Goal: Task Accomplishment & Management: Complete application form

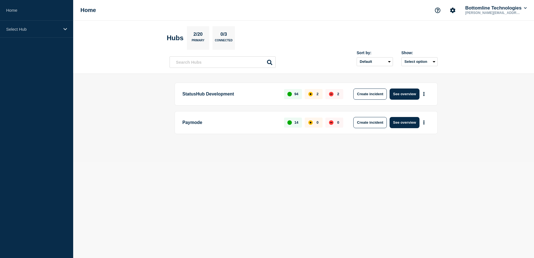
click at [247, 154] on main "StatusHub Development 94 2 2 Create incident See overview Paymode 14 0 0 Create…" at bounding box center [303, 118] width 461 height 88
click at [236, 126] on p "Paymode" at bounding box center [230, 122] width 95 height 11
click at [401, 123] on button "See overview" at bounding box center [405, 122] width 30 height 11
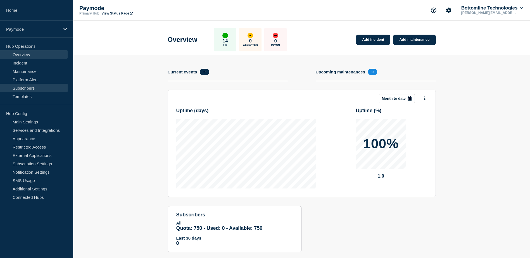
click at [36, 89] on link "Subscribers" at bounding box center [34, 88] width 68 height 8
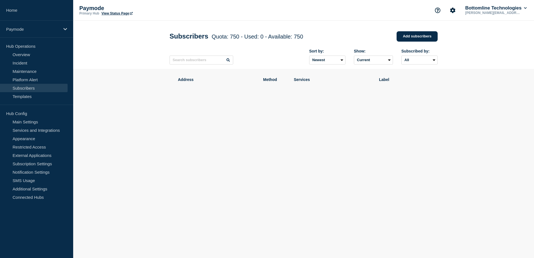
click at [225, 129] on div "Address Method Services Label" at bounding box center [304, 106] width 268 height 74
click at [36, 94] on link "Templates" at bounding box center [34, 96] width 68 height 8
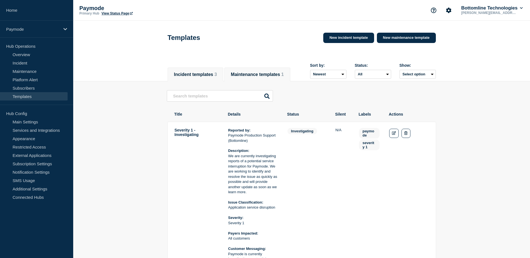
click at [271, 72] on button "Maintenance templates 1" at bounding box center [257, 74] width 53 height 5
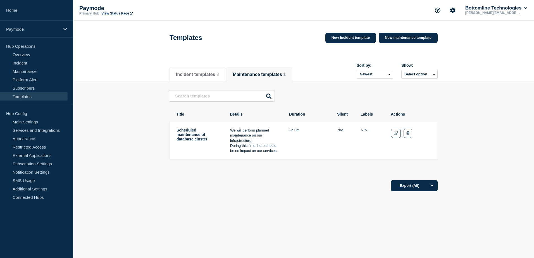
click at [186, 136] on td "Scheduled maintenance of database cluster" at bounding box center [198, 141] width 45 height 26
click at [397, 135] on icon "Edit" at bounding box center [396, 133] width 4 height 4
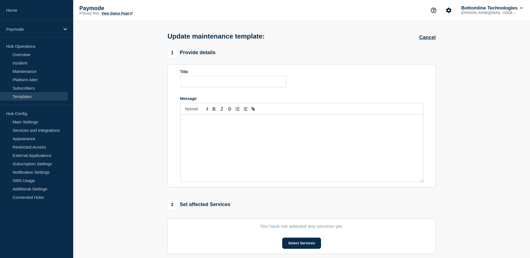
type input "Scheduled maintenance of database cluster"
type input "02:00"
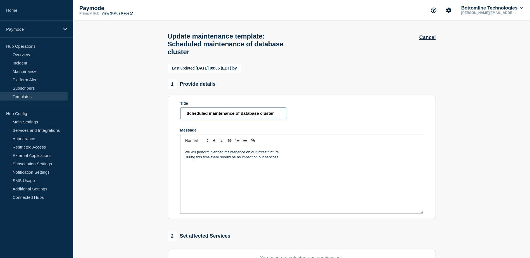
drag, startPoint x: 238, startPoint y: 118, endPoint x: 304, endPoint y: 119, distance: 66.3
click at [301, 118] on form "Title Scheduled maintenance of database cluster Message We will perform planned…" at bounding box center [301, 157] width 243 height 113
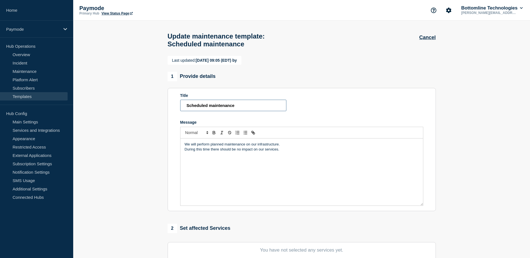
click at [210, 109] on input "Scheduled maintenance" at bounding box center [233, 105] width 106 height 11
type input "Scheduled Maintenance Notification"
click at [271, 152] on p "During this time there should be no impact on our services." at bounding box center [302, 149] width 234 height 5
drag, startPoint x: 294, startPoint y: 162, endPoint x: 174, endPoint y: 148, distance: 121.0
click at [174, 148] on section "Title Scheduled Maintenance Notification Message We will perform planned mainte…" at bounding box center [302, 149] width 268 height 123
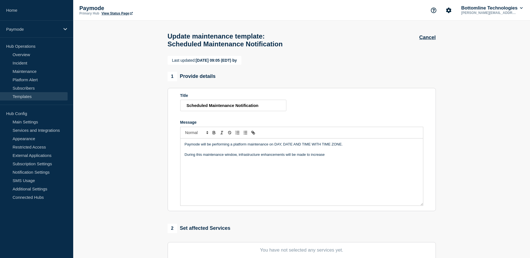
click at [311, 170] on div "Paymode will be performing a platform maintenance on DAY, DATE AND TIME WITH TI…" at bounding box center [302, 172] width 243 height 67
click at [221, 157] on p "During this maintenance window, infrastructure enhancements will be made to inc…" at bounding box center [302, 154] width 234 height 5
click at [260, 157] on p "During this maintenance window, infrastructure enhancements will be made to inc…" at bounding box center [302, 154] width 234 height 5
click at [295, 157] on p "During this maintenance window, infrastructure enhancements will be made to inc…" at bounding box center [302, 154] width 234 height 5
click at [317, 157] on p "During this maintenance window, infrastructure enhancements will be made to inc…" at bounding box center [302, 154] width 234 height 5
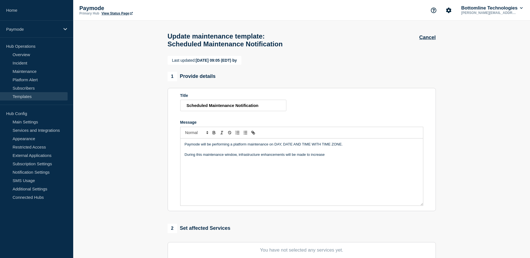
click at [332, 157] on p "During this maintenance window, infrastructure enhancements will be made to inc…" at bounding box center [302, 154] width 234 height 5
click at [337, 163] on p "During this maintenance window, infrastructure enhancements will be made to inc…" at bounding box center [302, 157] width 234 height 10
click at [319, 163] on p "During this maintenance window, infrastructure enhancements will be made to inc…" at bounding box center [302, 157] width 234 height 10
click at [333, 163] on p "During this maintenance window, infrastructure enhancements will be made to inc…" at bounding box center [302, 157] width 234 height 10
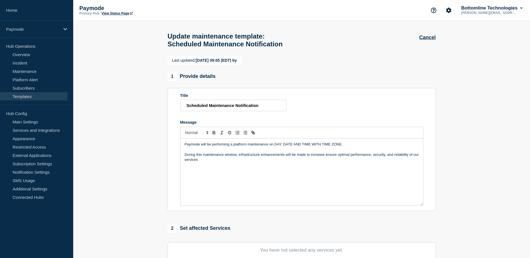
click at [329, 163] on p "During this maintenance window, infrastructure enhancements will be made to inc…" at bounding box center [302, 157] width 234 height 10
click at [326, 163] on p "During this maintenance window, infrastructure enhancements will be made to inc…" at bounding box center [302, 157] width 234 height 10
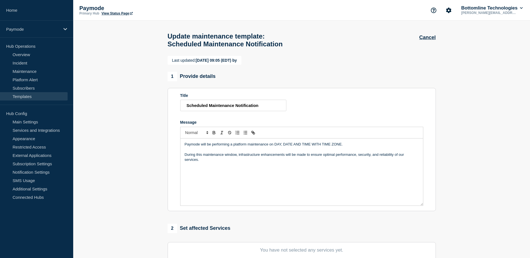
click at [234, 147] on p "Paymode will be performing a platform maintenance on DAY, DATE AND TIME WITH TI…" at bounding box center [302, 144] width 234 height 5
click at [198, 173] on p "We do not expect" at bounding box center [302, 170] width 234 height 5
drag, startPoint x: 216, startPoint y: 182, endPoint x: 193, endPoint y: 190, distance: 24.0
click at [179, 184] on section "Title Scheduled Maintenance Notification Message Paymode will be performing a p…" at bounding box center [302, 149] width 268 height 123
click at [234, 167] on p "Message" at bounding box center [302, 164] width 234 height 5
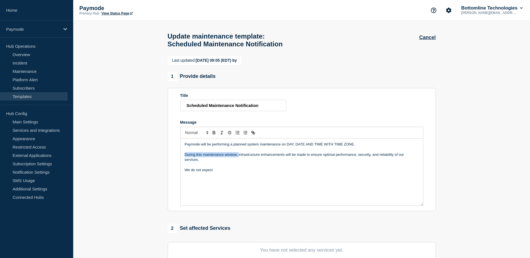
drag, startPoint x: 239, startPoint y: 167, endPoint x: 181, endPoint y: 172, distance: 58.4
click at [178, 168] on section "Title Scheduled Maintenance Notification Message Paymode will be performing a p…" at bounding box center [302, 149] width 268 height 123
click at [184, 176] on div "Paymode will be performing a planned system maintenance on DAY, DATE AND TIME W…" at bounding box center [302, 172] width 243 height 67
click at [186, 157] on p "infrastructure enhancements will be made to ensure optimal performance, securit…" at bounding box center [302, 154] width 234 height 5
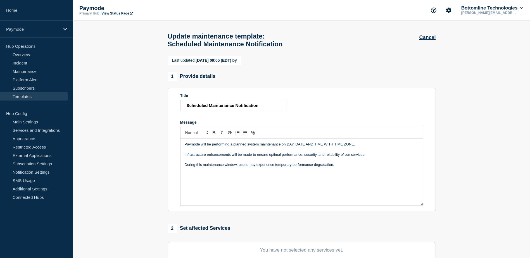
click at [304, 147] on p "Paymode will be performing a planned system maintenance on DAY, DATE AND TIME W…" at bounding box center [302, 144] width 234 height 5
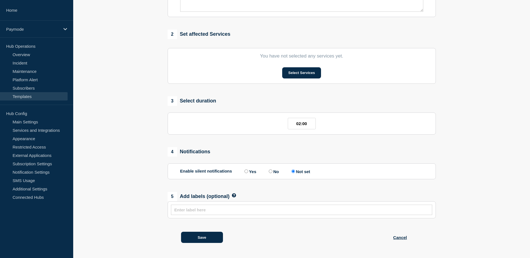
scroll to position [206, 0]
click at [306, 120] on input "02:00" at bounding box center [302, 123] width 28 height 11
click at [309, 123] on input "02:00" at bounding box center [302, 123] width 28 height 11
drag, startPoint x: 311, startPoint y: 124, endPoint x: 285, endPoint y: 124, distance: 26.0
click at [285, 124] on div "02:00" at bounding box center [301, 123] width 243 height 11
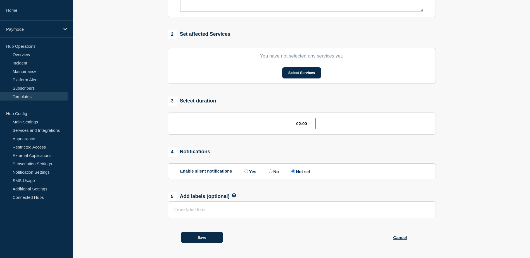
type input "__:__"
click at [325, 148] on div "4 Notifications" at bounding box center [302, 152] width 268 height 10
click at [297, 125] on input "text" at bounding box center [302, 123] width 28 height 11
type input "72:00"
click at [314, 145] on div "Last updated: 2025-07-14 09:05 (EDT) by 1 Provide details Title Scheduled Maint…" at bounding box center [301, 56] width 275 height 389
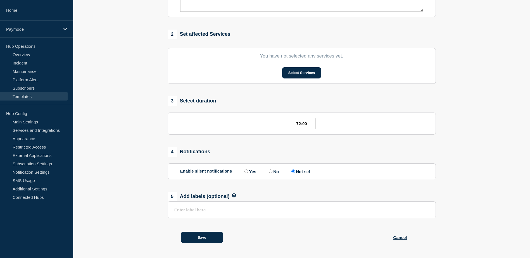
click at [278, 171] on label "No" at bounding box center [272, 171] width 11 height 5
click at [273, 171] on input "No" at bounding box center [271, 172] width 4 height 4
radio input "true"
click at [303, 173] on label "Not set" at bounding box center [300, 171] width 20 height 5
click at [295, 173] on input "Not set" at bounding box center [294, 172] width 4 height 4
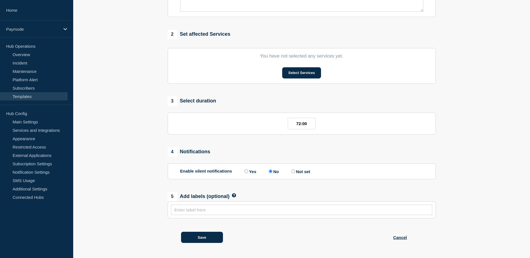
radio input "true"
radio input "false"
radio input "true"
click at [215, 212] on input "text" at bounding box center [301, 210] width 255 height 5
type input "maintenance"
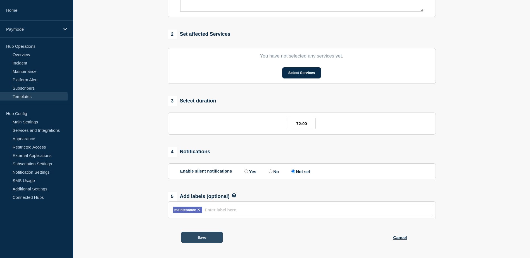
click at [219, 236] on button "Save" at bounding box center [202, 237] width 42 height 11
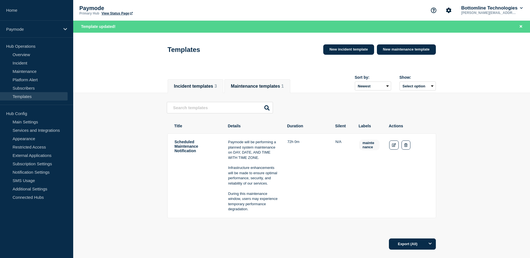
click at [197, 86] on button "Incident templates 3" at bounding box center [195, 86] width 43 height 5
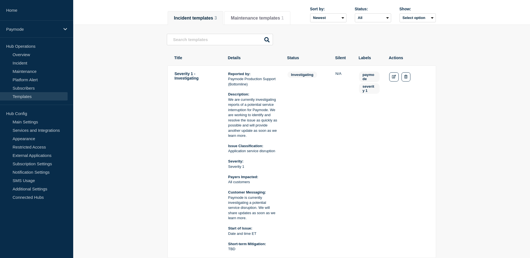
scroll to position [46, 0]
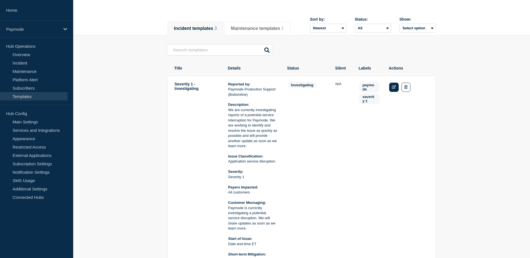
click at [391, 89] on link "Edit" at bounding box center [394, 87] width 10 height 9
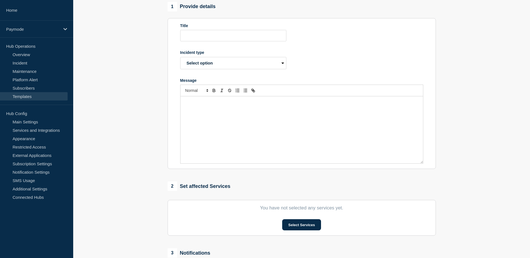
type input "Severity 1 - Investigating"
select select "investigating"
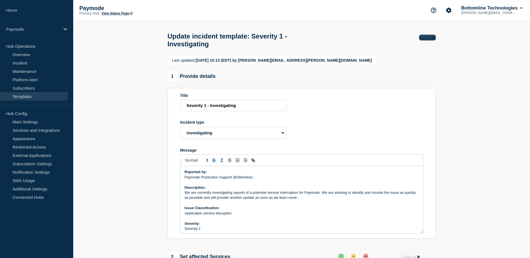
click at [431, 36] on button "Cancel" at bounding box center [427, 38] width 16 height 6
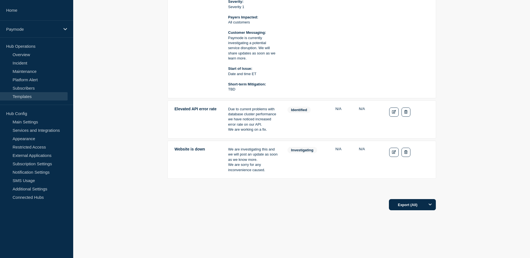
scroll to position [217, 0]
click at [396, 118] on td "Actions: Edit Delete" at bounding box center [409, 119] width 40 height 26
click at [396, 116] on link "Edit" at bounding box center [394, 111] width 10 height 9
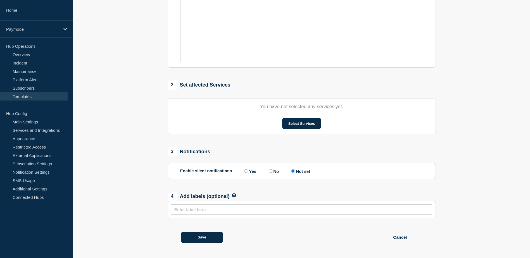
type input "Elevated API error rate"
select select "identified"
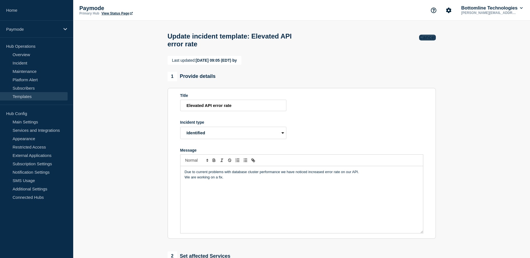
click at [432, 35] on button "Cancel" at bounding box center [427, 38] width 16 height 6
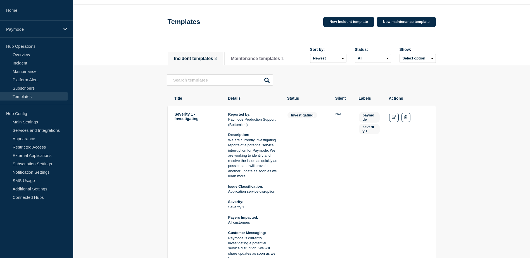
scroll to position [21, 0]
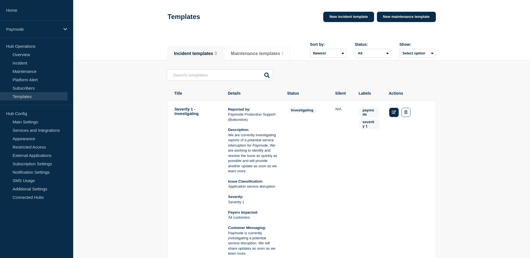
click at [395, 117] on link "Edit" at bounding box center [394, 112] width 10 height 9
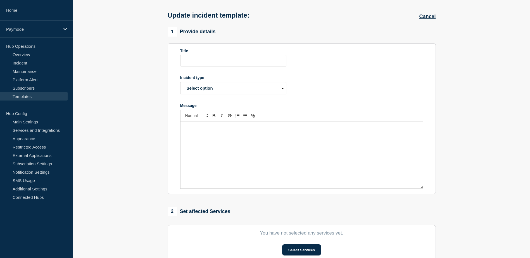
type input "Severity 1 - Investigating"
select select "investigating"
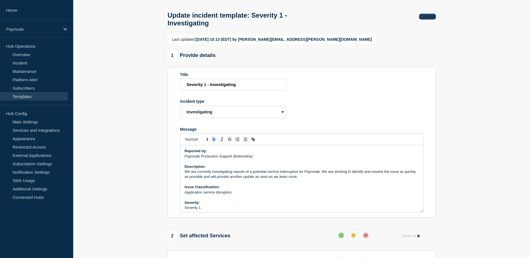
click at [430, 17] on button "Cancel" at bounding box center [427, 17] width 16 height 6
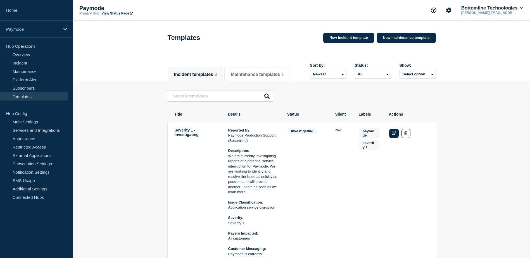
click at [396, 135] on icon "Edit" at bounding box center [394, 133] width 4 height 4
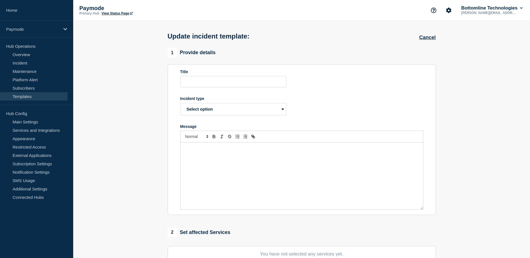
type input "Severity 1 - Investigating"
select select "investigating"
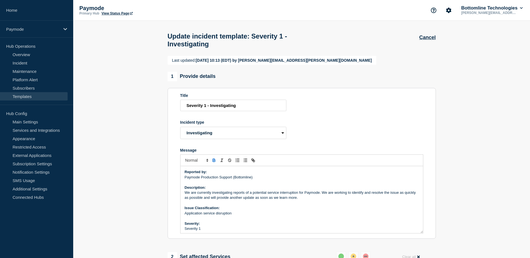
click at [424, 34] on div "Cancel" at bounding box center [427, 34] width 16 height 13
click at [425, 39] on button "Cancel" at bounding box center [427, 38] width 16 height 6
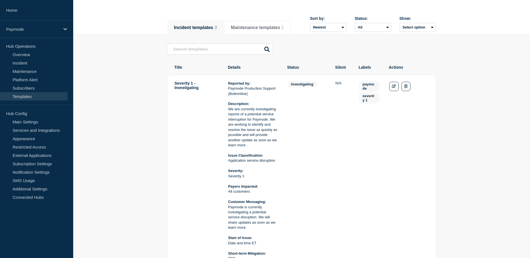
scroll to position [39, 0]
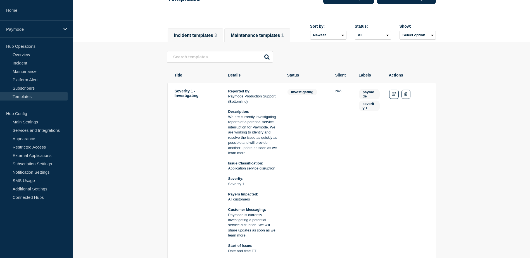
click at [262, 35] on button "Maintenance templates 1" at bounding box center [257, 35] width 53 height 5
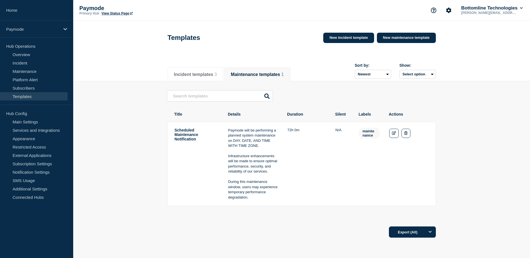
click at [390, 139] on td "Actions: Edit Delete" at bounding box center [409, 164] width 40 height 73
click at [392, 137] on link "Edit" at bounding box center [394, 133] width 10 height 9
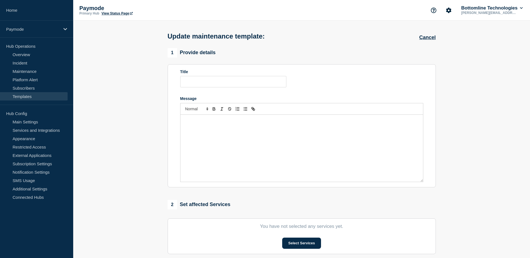
type input "Scheduled Maintenance Notification"
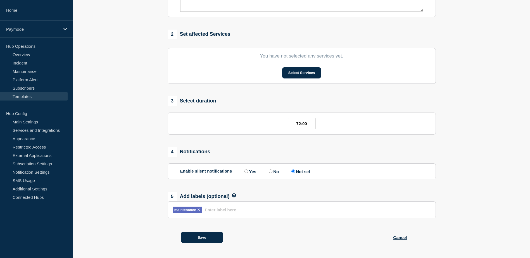
scroll to position [206, 0]
drag, startPoint x: 301, startPoint y: 124, endPoint x: 284, endPoint y: 124, distance: 17.1
click at [284, 124] on div "72:00" at bounding box center [301, 123] width 243 height 11
type input "48:00"
click at [441, 153] on section "Last updated: 2025-08-28 12:15 (EDT) by julie.lang@bottomline.com 1 Provide det…" at bounding box center [301, 56] width 457 height 389
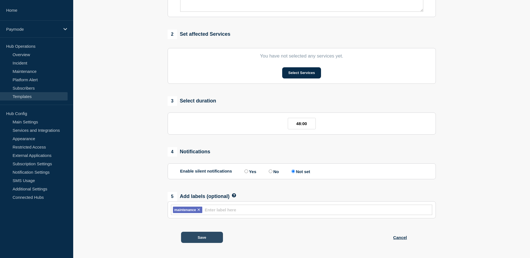
click at [203, 238] on button "Save" at bounding box center [202, 237] width 42 height 11
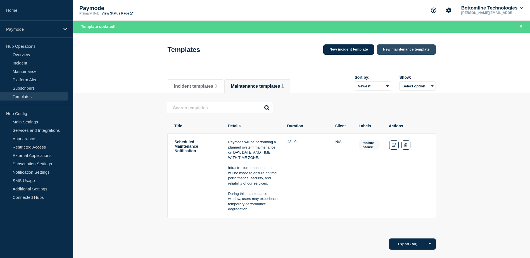
click at [425, 50] on link "New maintenance template" at bounding box center [406, 49] width 59 height 10
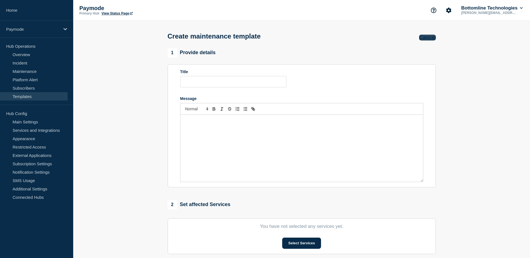
click at [428, 35] on button "Cancel" at bounding box center [427, 38] width 16 height 6
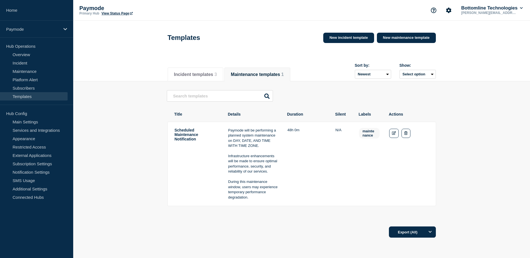
click at [257, 77] on button "Maintenance templates 1" at bounding box center [257, 74] width 53 height 5
click at [396, 133] on link "Edit" at bounding box center [394, 133] width 10 height 9
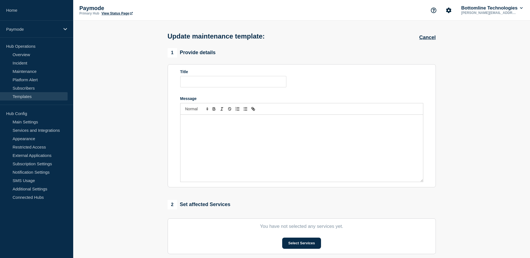
type input "Scheduled Maintenance Notification"
type input "48:00"
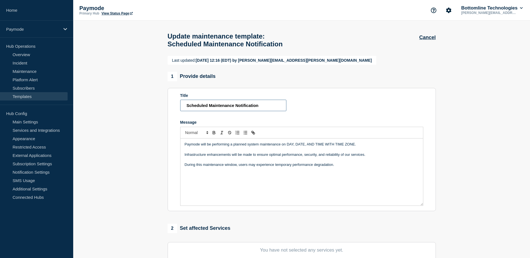
drag, startPoint x: 264, startPoint y: 117, endPoint x: 167, endPoint y: 110, distance: 97.2
click at [167, 110] on div "Last updated: 2025-08-28 12:16 (EDT) by julie.lang@bottomline.com 1 Provide det…" at bounding box center [301, 250] width 275 height 389
click at [254, 157] on p "Infrastructure enhancements will be made to ensure optimal performance, securit…" at bounding box center [302, 154] width 234 height 5
drag, startPoint x: 346, startPoint y: 177, endPoint x: 149, endPoint y: 157, distance: 197.9
click at [134, 154] on section "Last updated: 2025-08-28 12:16 (EDT) by julie.lang@bottomline.com 1 Provide det…" at bounding box center [301, 250] width 457 height 389
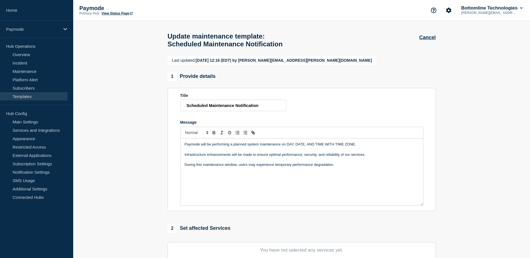
copy div "Paymode will be performing a planned system maintenance on DAY, DATE, AND TIME …"
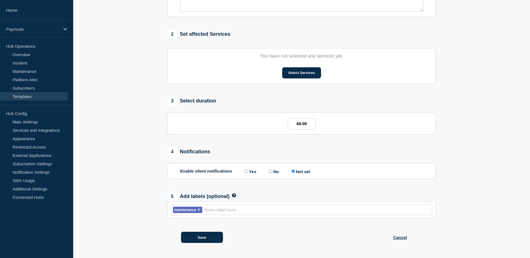
scroll to position [206, 0]
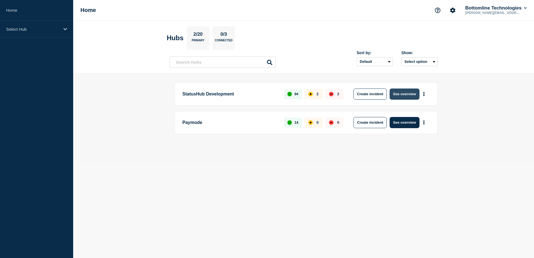
click at [408, 96] on button "See overview" at bounding box center [405, 94] width 30 height 11
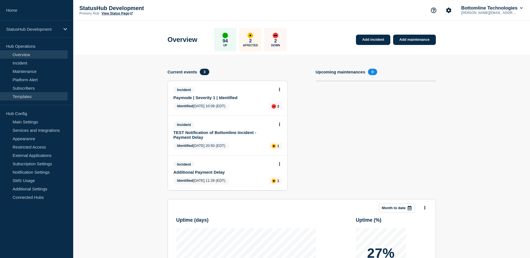
click at [27, 98] on link "Templates" at bounding box center [34, 96] width 68 height 8
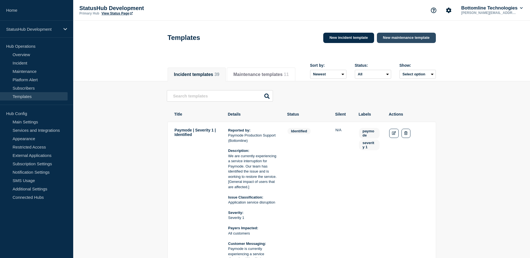
click at [410, 41] on link "New maintenance template" at bounding box center [406, 38] width 59 height 10
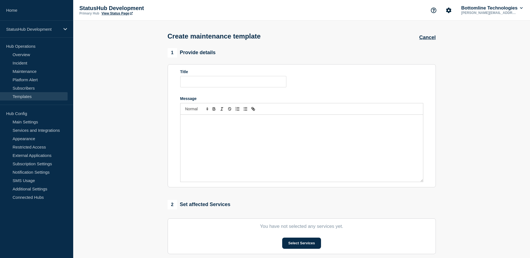
click at [240, 90] on form "Title Message" at bounding box center [301, 126] width 243 height 113
click at [242, 82] on input "Title" at bounding box center [233, 81] width 106 height 11
click at [200, 86] on input "Title" at bounding box center [233, 81] width 106 height 11
paste input "Scheduled Maintenance Notification"
type input "Scheduled Maintenance Notification"
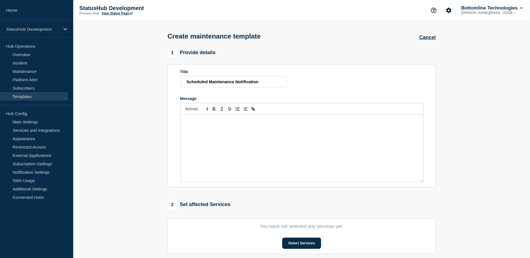
click at [286, 159] on div "Message" at bounding box center [302, 148] width 243 height 67
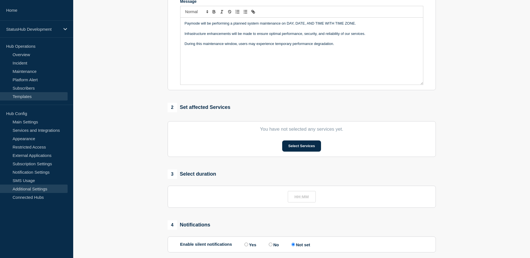
scroll to position [98, 0]
click at [310, 193] on input "text" at bounding box center [302, 196] width 28 height 11
type input "48:00"
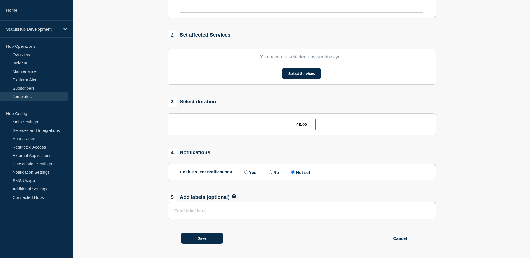
scroll to position [172, 0]
click at [215, 238] on button "Save" at bounding box center [202, 237] width 42 height 11
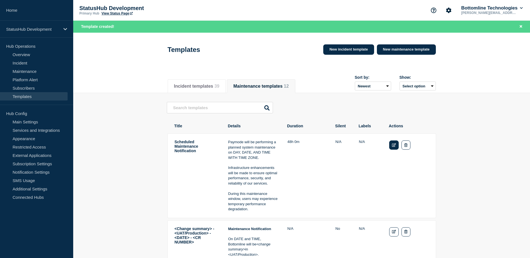
click at [392, 146] on link "Edit" at bounding box center [394, 145] width 10 height 9
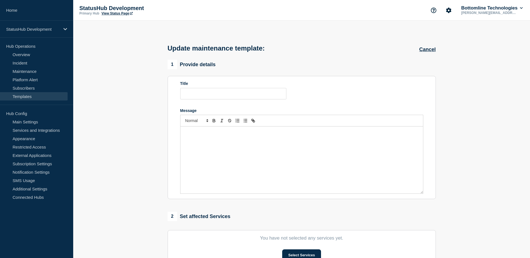
type input "Scheduled Maintenance Notification"
type input "48:00"
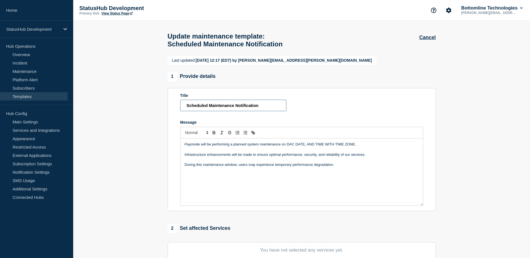
click at [209, 111] on input "Scheduled Maintenance Notification" at bounding box center [233, 105] width 106 height 11
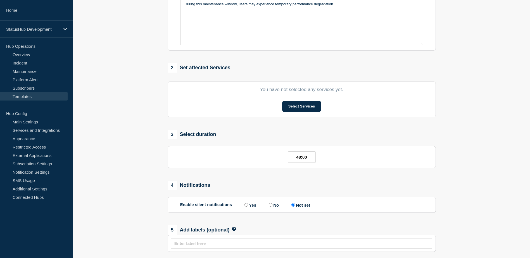
scroll to position [206, 0]
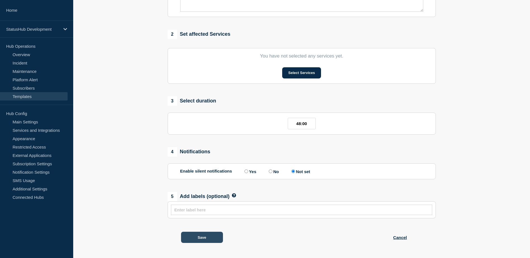
type input "Paymode Scheduled Maintenance Notification"
click at [213, 236] on button "Save" at bounding box center [202, 237] width 42 height 11
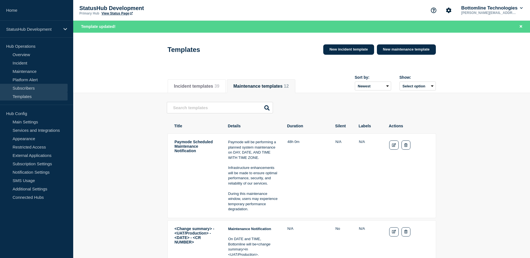
click at [40, 89] on link "Subscribers" at bounding box center [34, 88] width 68 height 8
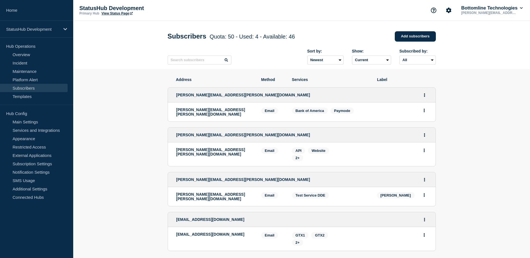
click at [310, 153] on span "Website" at bounding box center [318, 151] width 21 height 6
click at [319, 151] on span "Website" at bounding box center [319, 151] width 14 height 4
click at [422, 148] on button "Actions" at bounding box center [424, 150] width 7 height 9
click at [368, 153] on div "Services: API Website 2+" at bounding box center [330, 155] width 77 height 14
click at [424, 150] on icon "Actions" at bounding box center [424, 151] width 1 height 4
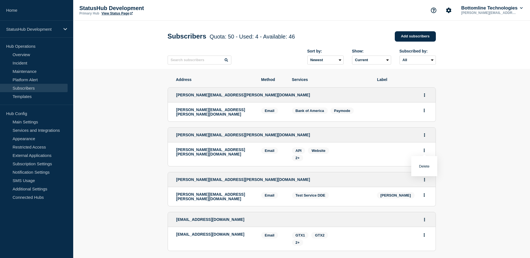
click at [372, 153] on li "[PERSON_NAME][EMAIL_ADDRESS][PERSON_NAME][DOMAIN_NAME] Email Email: [PERSON_NAM…" at bounding box center [302, 155] width 268 height 24
click at [200, 150] on p "[PERSON_NAME][EMAIL_ADDRESS][PERSON_NAME][DOMAIN_NAME]" at bounding box center [214, 152] width 77 height 9
click at [211, 134] on span "[PERSON_NAME][EMAIL_ADDRESS][PERSON_NAME][DOMAIN_NAME]" at bounding box center [243, 135] width 134 height 4
click at [278, 139] on div "[PERSON_NAME][EMAIL_ADDRESS][PERSON_NAME][DOMAIN_NAME]" at bounding box center [302, 135] width 268 height 15
click at [294, 132] on div "[PERSON_NAME][EMAIL_ADDRESS][PERSON_NAME][DOMAIN_NAME]" at bounding box center [302, 135] width 268 height 15
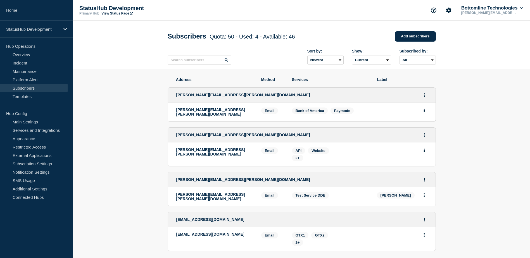
click at [326, 132] on div "[PERSON_NAME][EMAIL_ADDRESS][PERSON_NAME][DOMAIN_NAME]" at bounding box center [302, 135] width 268 height 15
click at [298, 150] on span "API" at bounding box center [299, 151] width 6 height 4
click at [297, 156] on span "2+" at bounding box center [298, 158] width 4 height 4
click at [319, 184] on span "Invoicing" at bounding box center [316, 183] width 23 height 6
click at [336, 182] on span "Website" at bounding box center [341, 183] width 21 height 6
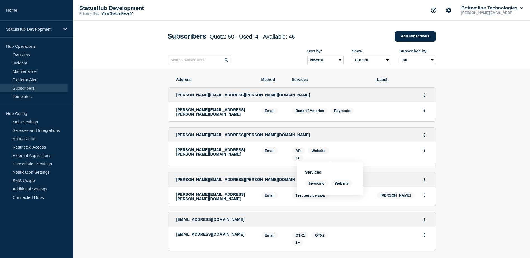
drag, startPoint x: 313, startPoint y: 146, endPoint x: 309, endPoint y: 148, distance: 4.0
click at [312, 146] on li "[PERSON_NAME][EMAIL_ADDRESS][PERSON_NAME][DOMAIN_NAME] Email Email: [PERSON_NAM…" at bounding box center [302, 155] width 268 height 24
click at [303, 151] on span "API" at bounding box center [298, 151] width 13 height 6
click at [425, 135] on icon "Actions" at bounding box center [424, 135] width 1 height 4
click at [422, 150] on link "Edit" at bounding box center [423, 151] width 6 height 4
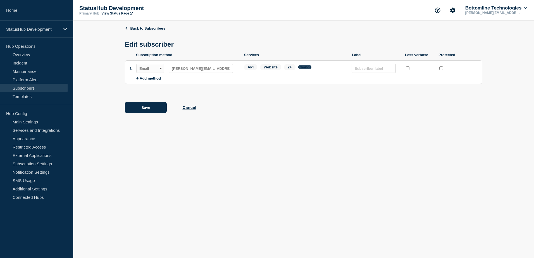
click at [304, 68] on button "Change" at bounding box center [305, 67] width 13 height 4
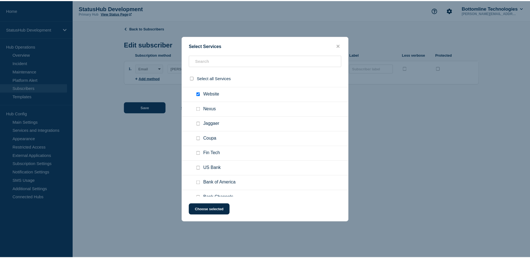
scroll to position [28, 0]
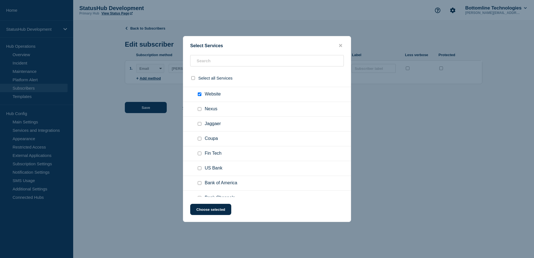
click at [207, 139] on span "Coupa" at bounding box center [211, 139] width 13 height 6
click at [202, 139] on div at bounding box center [201, 139] width 8 height 6
click at [200, 139] on input "Coupa checkbox" at bounding box center [200, 139] width 4 height 4
checkbox input "true"
click at [220, 208] on button "Choose selected" at bounding box center [210, 209] width 41 height 11
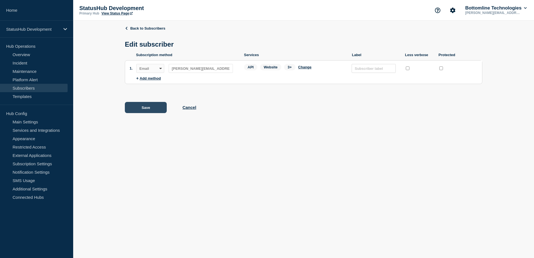
click at [162, 111] on button "Save" at bounding box center [146, 107] width 42 height 11
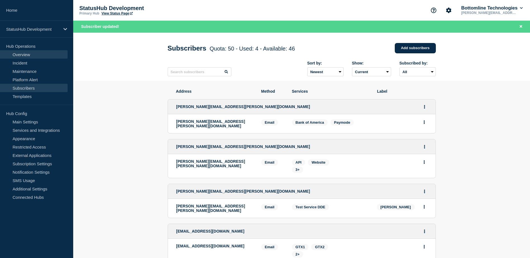
click at [32, 56] on link "Overview" at bounding box center [34, 54] width 68 height 8
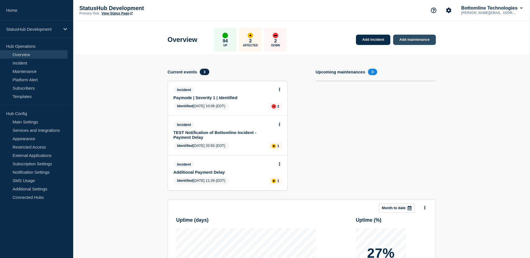
click at [422, 42] on link "Add maintenance" at bounding box center [414, 40] width 42 height 10
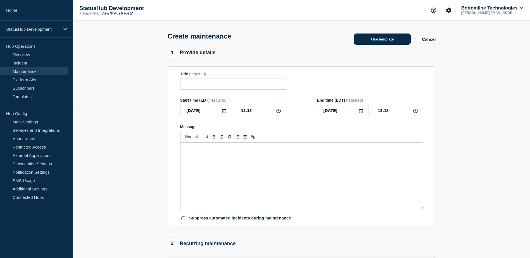
click at [407, 40] on button "Use template" at bounding box center [382, 39] width 57 height 11
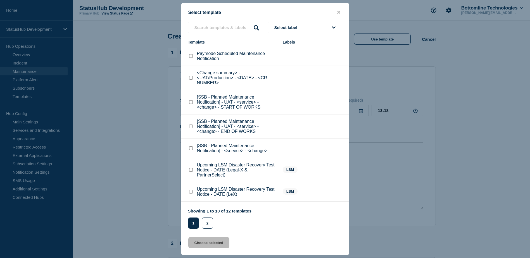
click at [191, 57] on input "Paymode Scheduled Maintenance Notification checkbox" at bounding box center [191, 56] width 4 height 4
checkbox input "true"
click at [211, 244] on button "Choose selected" at bounding box center [208, 242] width 41 height 11
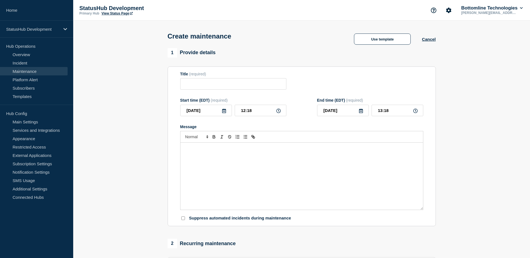
type input "Paymode Scheduled Maintenance Notification"
type input "[DATE]"
type input "12:18"
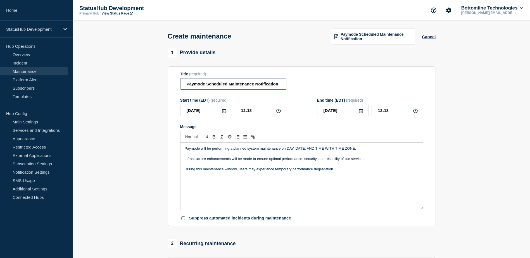
drag, startPoint x: 235, startPoint y: 87, endPoint x: 137, endPoint y: 86, distance: 97.8
click at [137, 86] on section "1 Provide details Title (required) Paymode Scheduled Maintenance Notification S…" at bounding box center [301, 242] width 457 height 388
click at [215, 85] on input "Paymode Scheduled Maintenance Notification" at bounding box center [233, 83] width 106 height 11
click at [228, 111] on input "[DATE]" at bounding box center [206, 110] width 52 height 11
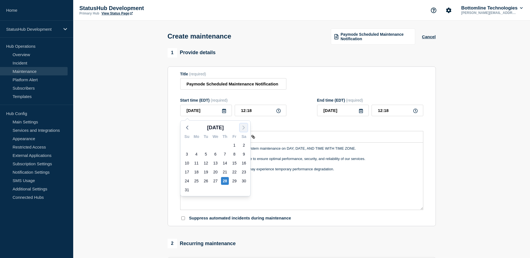
click at [243, 128] on icon "button" at bounding box center [243, 127] width 7 height 7
click at [235, 145] on div "5" at bounding box center [235, 145] width 8 height 8
type input "[DATE]"
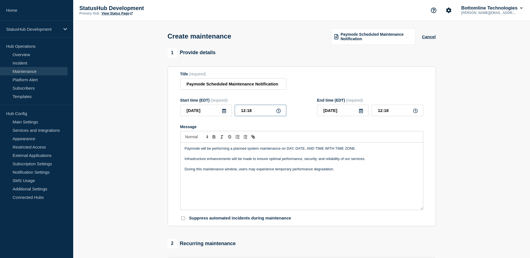
drag, startPoint x: 254, startPoint y: 112, endPoint x: 220, endPoint y: 112, distance: 34.7
click at [220, 112] on div "[DATE] 12:18" at bounding box center [233, 110] width 106 height 11
type input "11:30"
click at [278, 111] on icon at bounding box center [278, 111] width 4 height 4
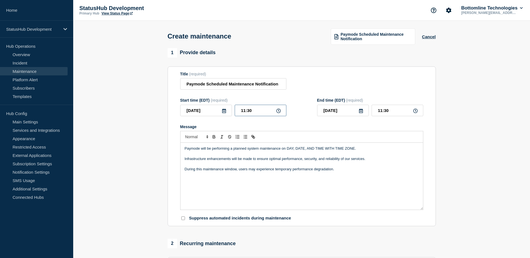
drag, startPoint x: 244, startPoint y: 112, endPoint x: 240, endPoint y: 112, distance: 4.5
click at [240, 112] on input "11:30" at bounding box center [261, 110] width 52 height 11
drag, startPoint x: 245, startPoint y: 111, endPoint x: 235, endPoint y: 112, distance: 9.6
click at [235, 112] on input "11:30" at bounding box center [261, 110] width 52 height 11
type input "22:30"
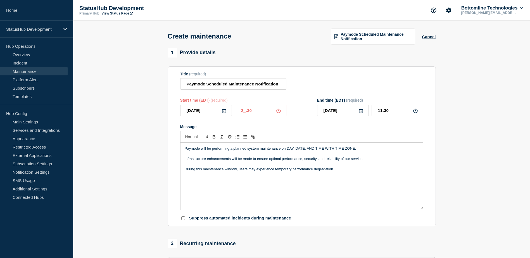
type input "22:30"
click at [358, 112] on input "[DATE]" at bounding box center [343, 110] width 52 height 11
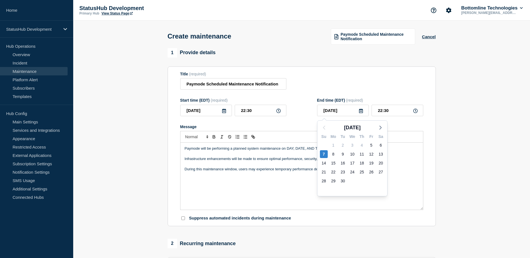
click at [379, 93] on form "Title (required) Paymode Scheduled Maintenance Notification Start time (EDT) (r…" at bounding box center [301, 147] width 243 height 150
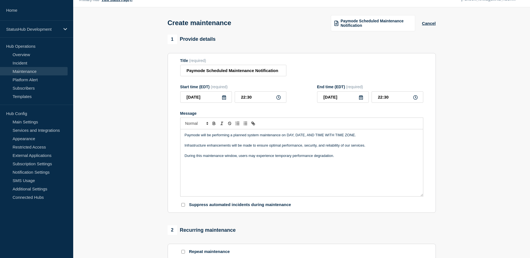
scroll to position [21, 0]
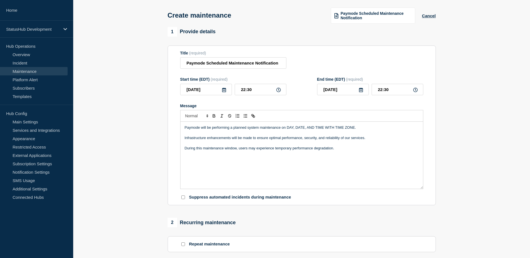
click at [275, 145] on p "Message" at bounding box center [302, 143] width 234 height 5
drag, startPoint x: 287, startPoint y: 129, endPoint x: 392, endPoint y: 125, distance: 104.6
click at [392, 125] on div "Paymode will be performing a planned system maintenance on DAY, DATE, AND TIME …" at bounding box center [302, 155] width 243 height 67
click at [295, 134] on p "Message" at bounding box center [302, 133] width 234 height 5
drag, startPoint x: 362, startPoint y: 125, endPoint x: 289, endPoint y: 126, distance: 73.0
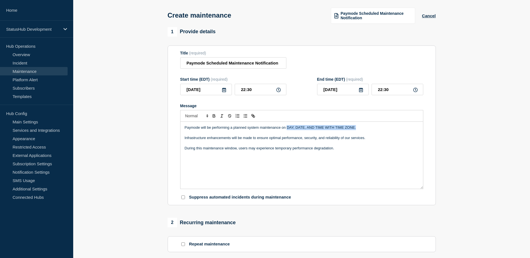
click at [287, 126] on div "Paymode will be performing a planned system maintenance on DAY, DATE, AND TIME …" at bounding box center [302, 155] width 243 height 67
drag, startPoint x: 287, startPoint y: 129, endPoint x: 333, endPoint y: 129, distance: 46.1
click at [333, 129] on p "Paymode will be performing a planned system maintenance [DATE][DATE] 11:30pm ET…" at bounding box center [302, 127] width 234 height 5
drag, startPoint x: 350, startPoint y: 129, endPoint x: 392, endPoint y: 127, distance: 42.8
click at [392, 127] on p "Paymode will be performing a planned system maintenance [DATE][DATE] 11:30pm ET…" at bounding box center [302, 127] width 234 height 5
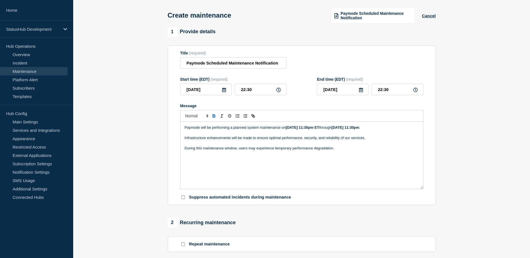
click at [394, 129] on p "Paymode will be performing a planned system maintenance [DATE][DATE] 11:30pm ET…" at bounding box center [302, 127] width 234 height 5
click at [398, 135] on p "Message" at bounding box center [302, 133] width 234 height 5
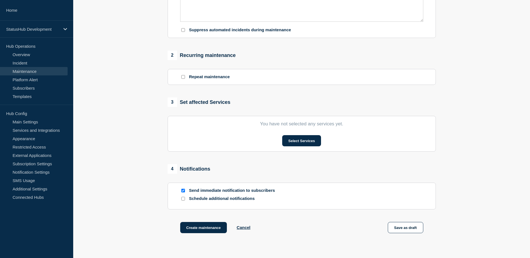
scroll to position [189, 0]
click at [306, 142] on button "Select Services" at bounding box center [301, 140] width 39 height 11
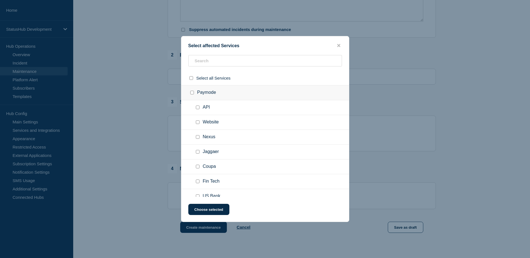
click at [198, 168] on input "Coupa checkbox" at bounding box center [198, 167] width 4 height 4
checkbox input "true"
click at [219, 213] on button "Choose selected" at bounding box center [208, 209] width 41 height 11
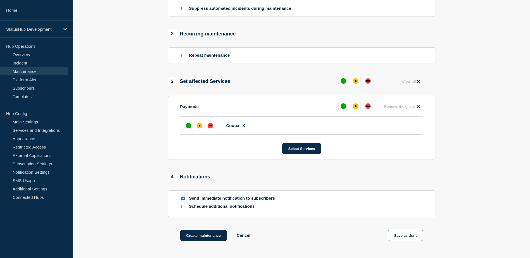
scroll to position [259, 0]
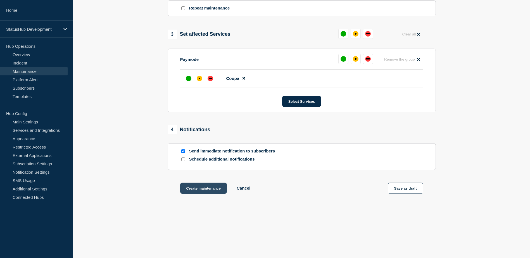
click at [219, 191] on button "Create maintenance" at bounding box center [203, 188] width 47 height 11
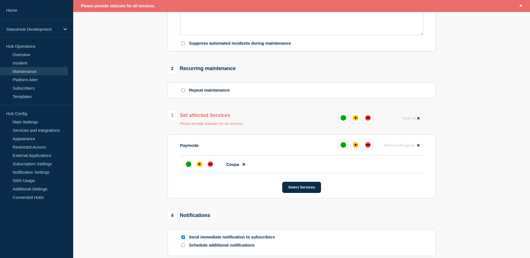
scroll to position [180, 0]
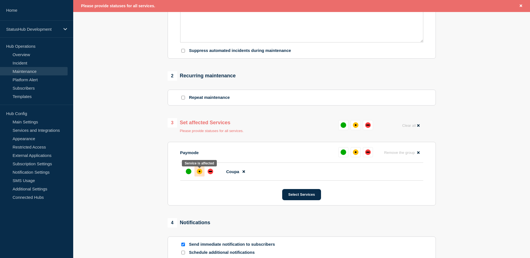
click at [199, 174] on div "affected" at bounding box center [200, 172] width 6 height 6
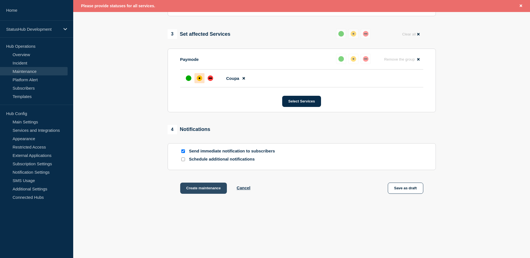
click at [212, 191] on button "Create maintenance" at bounding box center [203, 188] width 47 height 11
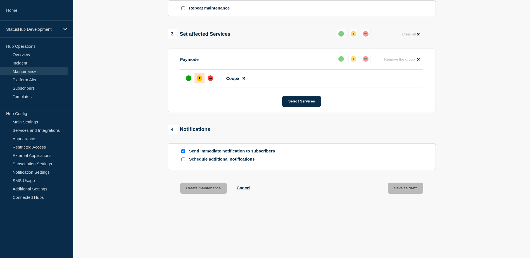
scroll to position [271, 0]
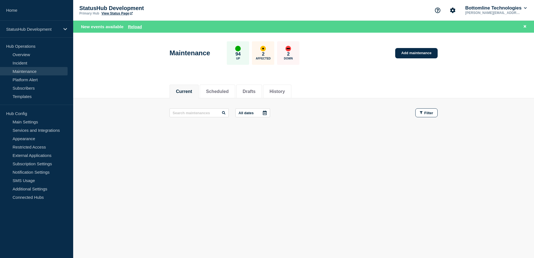
click at [56, 243] on aside "Home StatusHub Development Hub Operations Overview Incident Maintenance Platfor…" at bounding box center [36, 129] width 73 height 258
